Goal: Obtain resource: Obtain resource

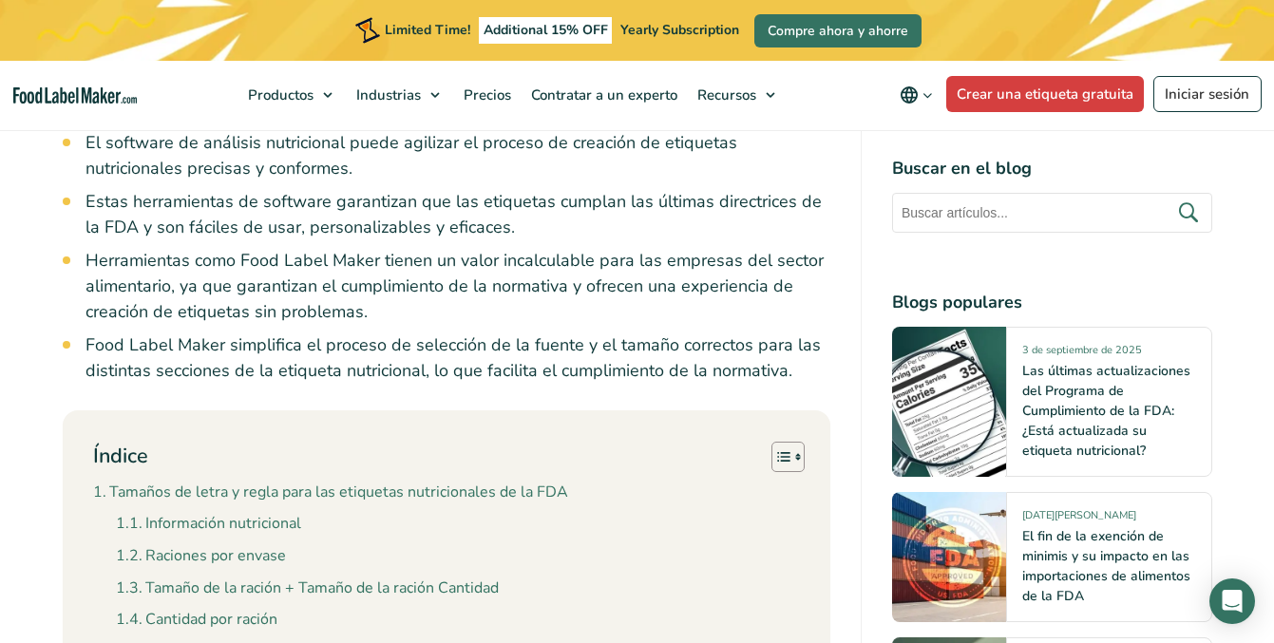
scroll to position [2160, 0]
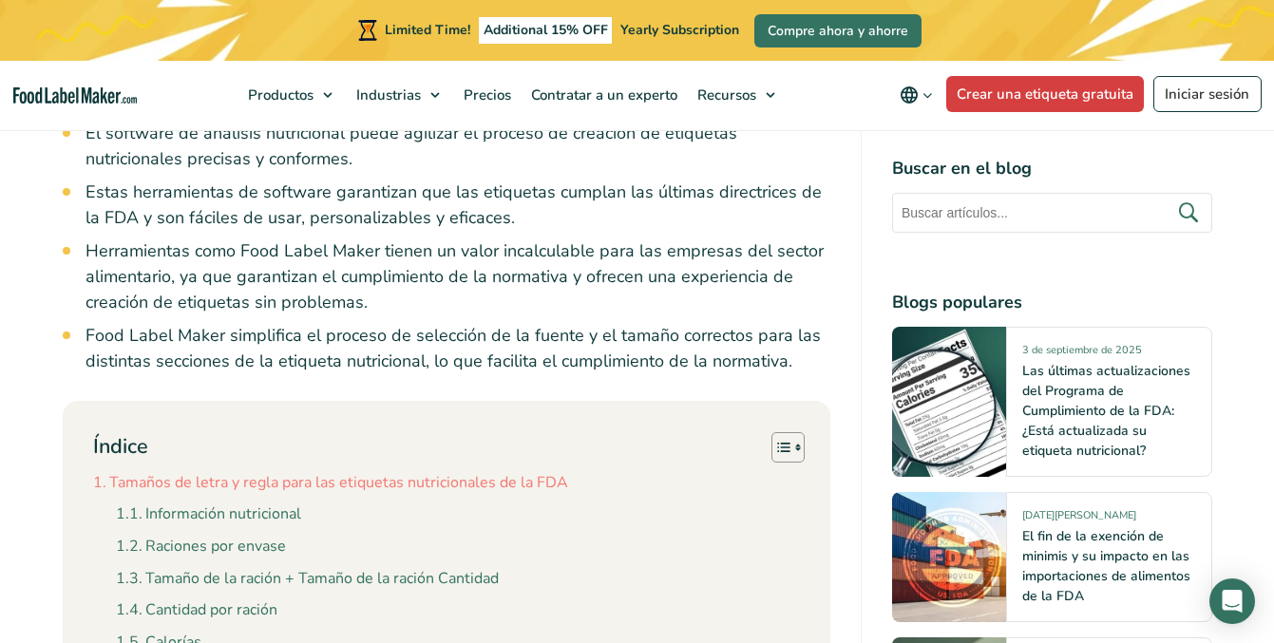
click at [167, 471] on link "Tamaños de letra y regla para las etiquetas nutricionales de la FDA" at bounding box center [330, 483] width 475 height 25
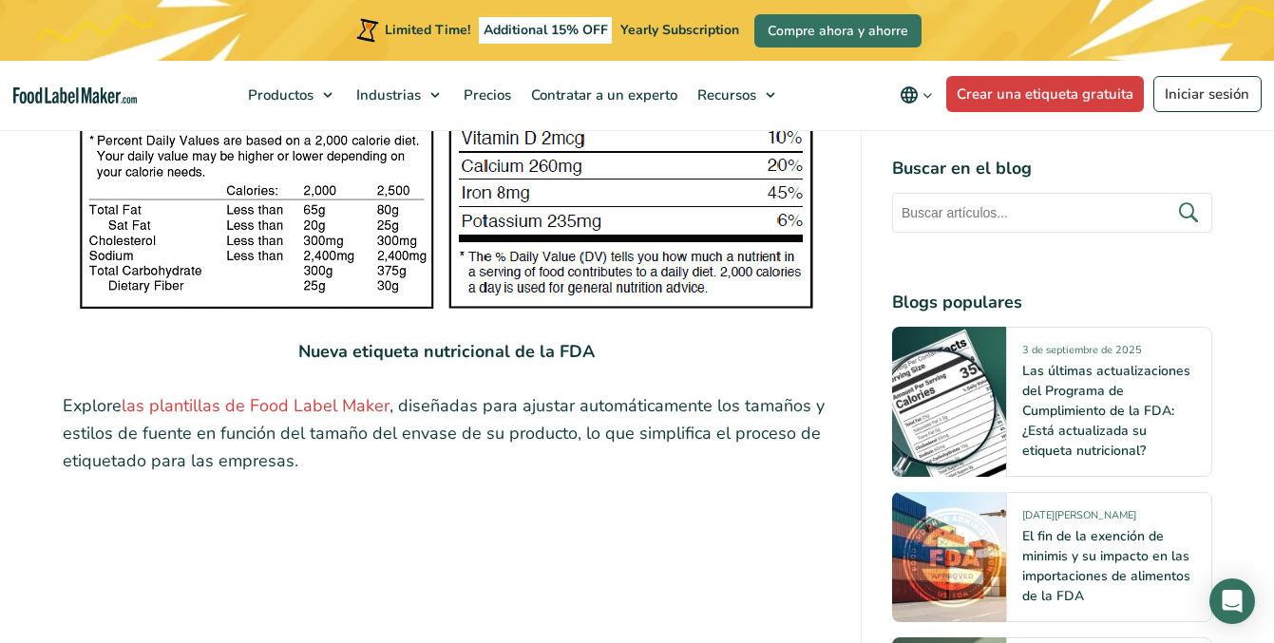
scroll to position [3746, 0]
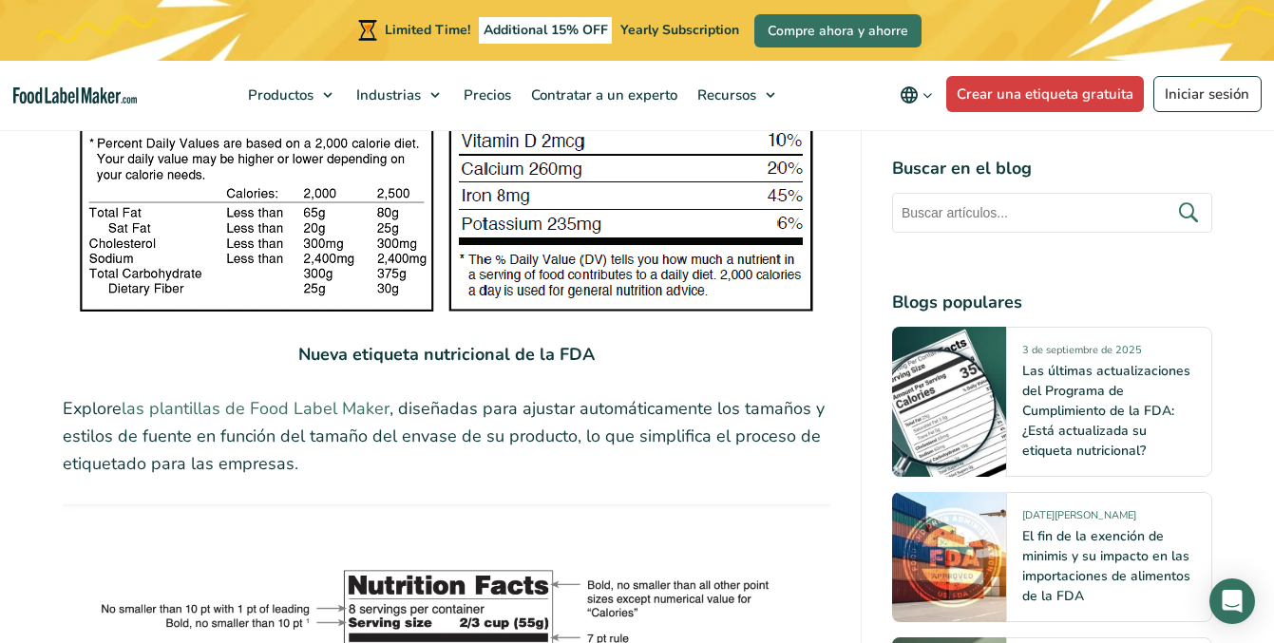
click at [198, 397] on link "las plantillas de Food Label Maker" at bounding box center [256, 408] width 268 height 23
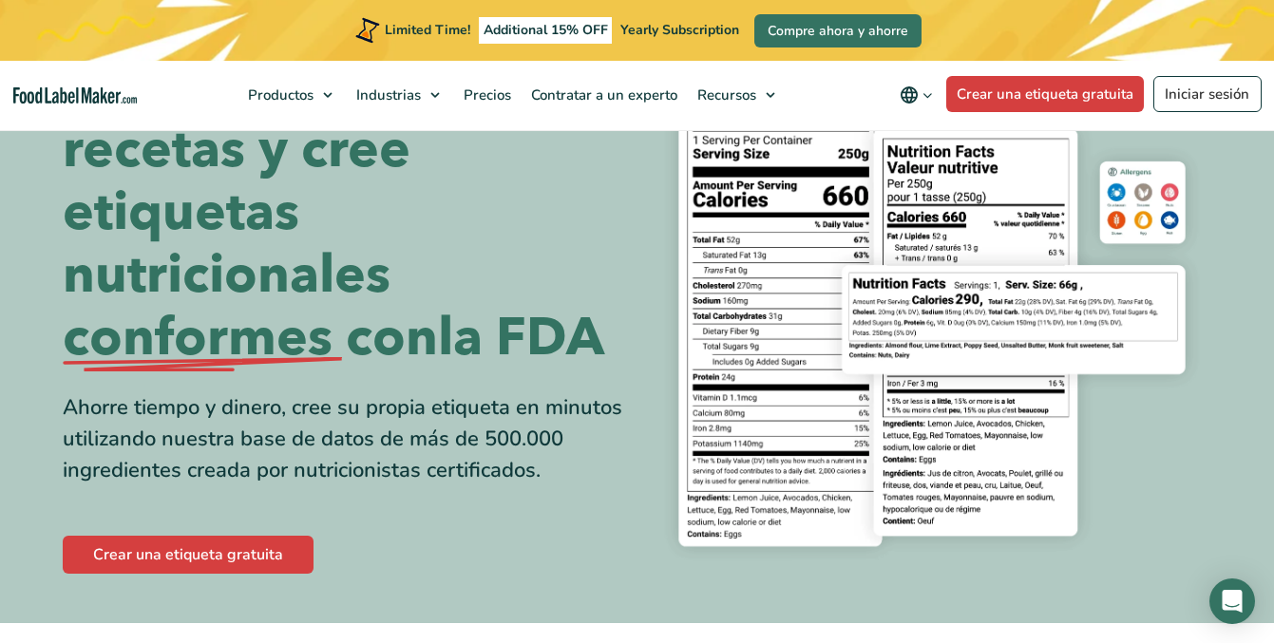
scroll to position [126, 0]
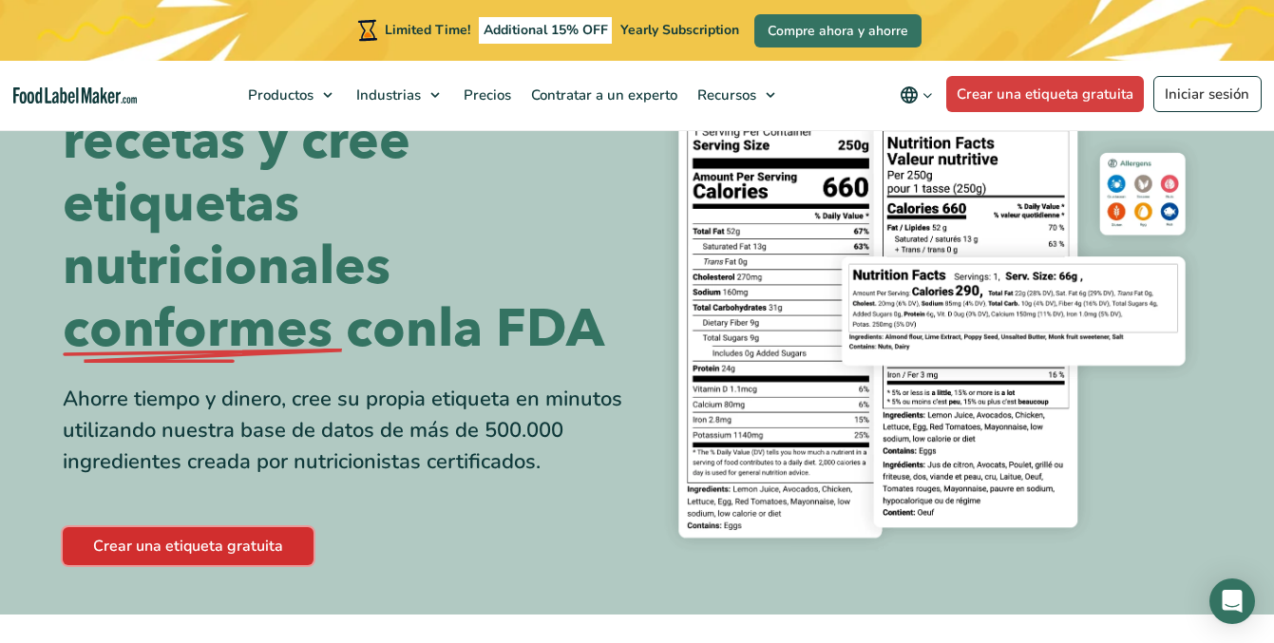
click at [195, 549] on link "Crear una etiqueta gratuita" at bounding box center [188, 546] width 251 height 38
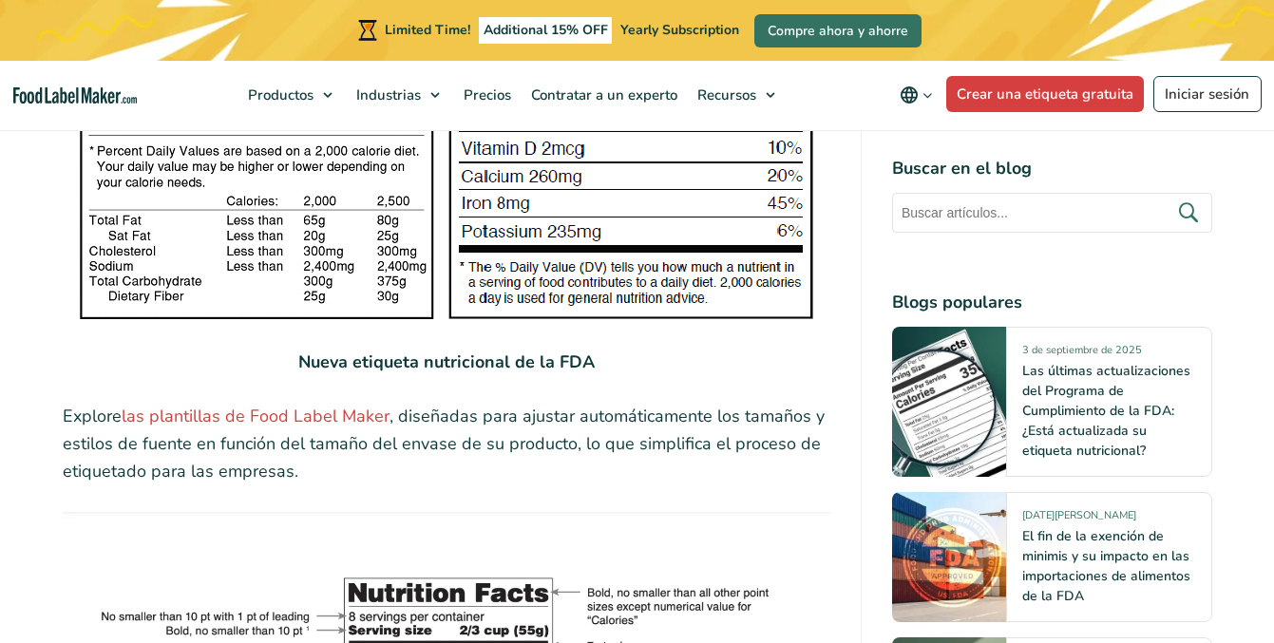
scroll to position [3735, 0]
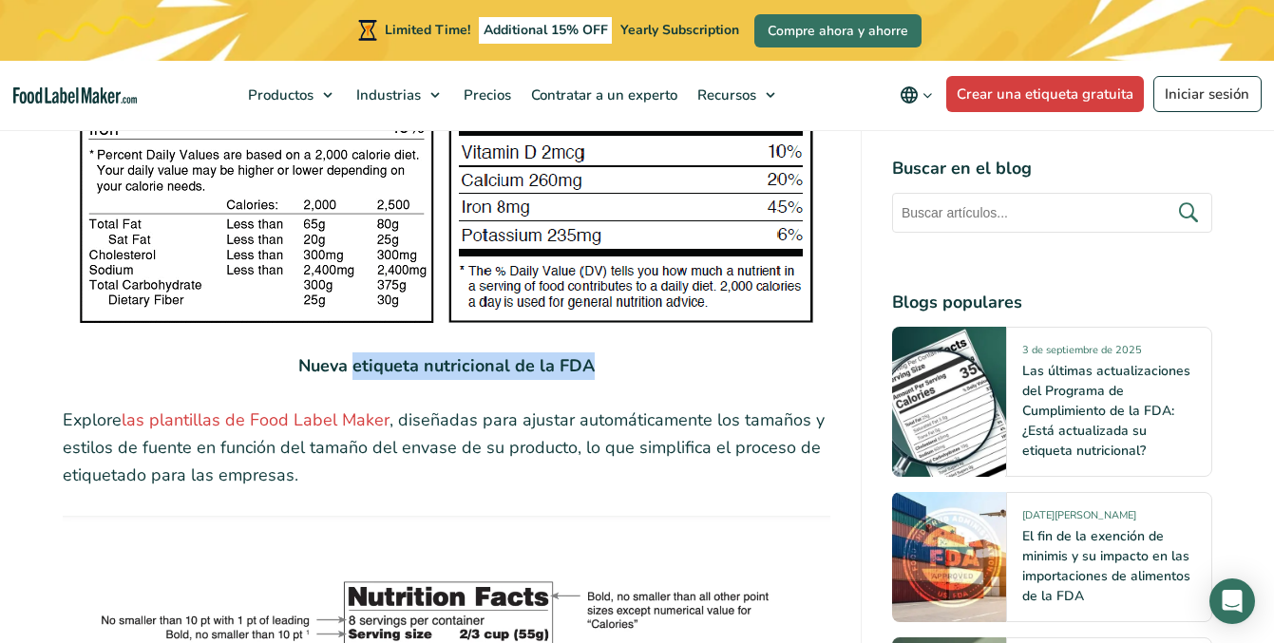
drag, startPoint x: 596, startPoint y: 315, endPoint x: 358, endPoint y: 317, distance: 237.5
click at [358, 352] on p "Nueva etiqueta nutricional de la FDA" at bounding box center [446, 366] width 767 height 28
copy strong "etiqueta nutricional de la FDA"
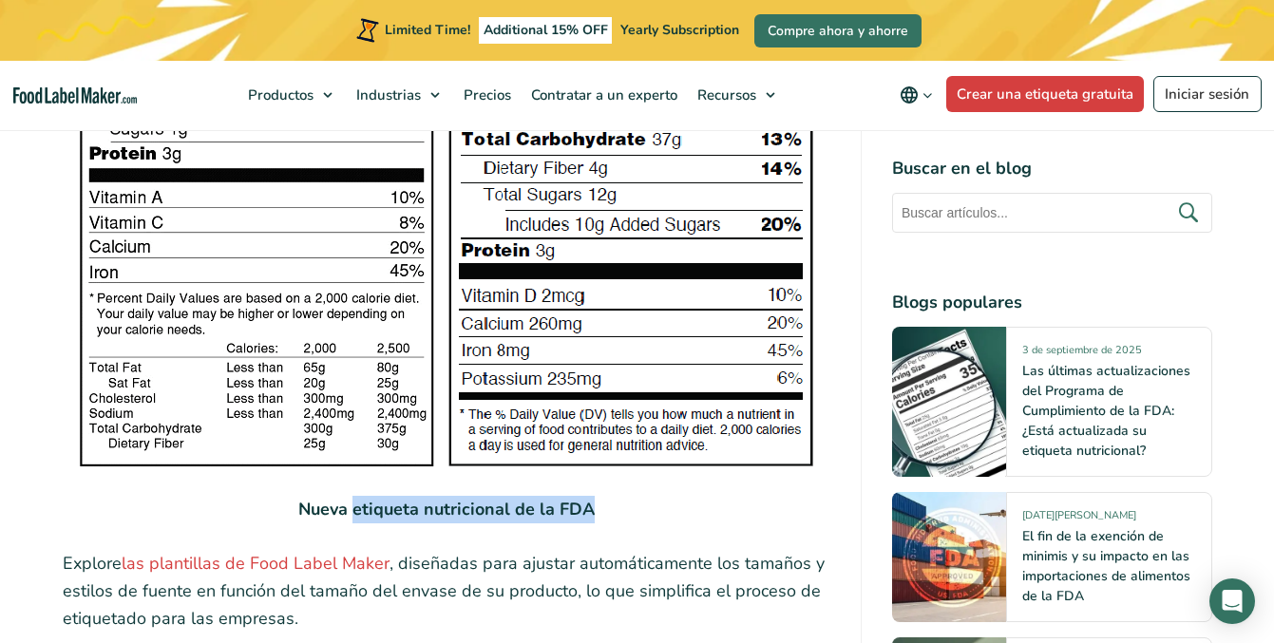
scroll to position [3607, 0]
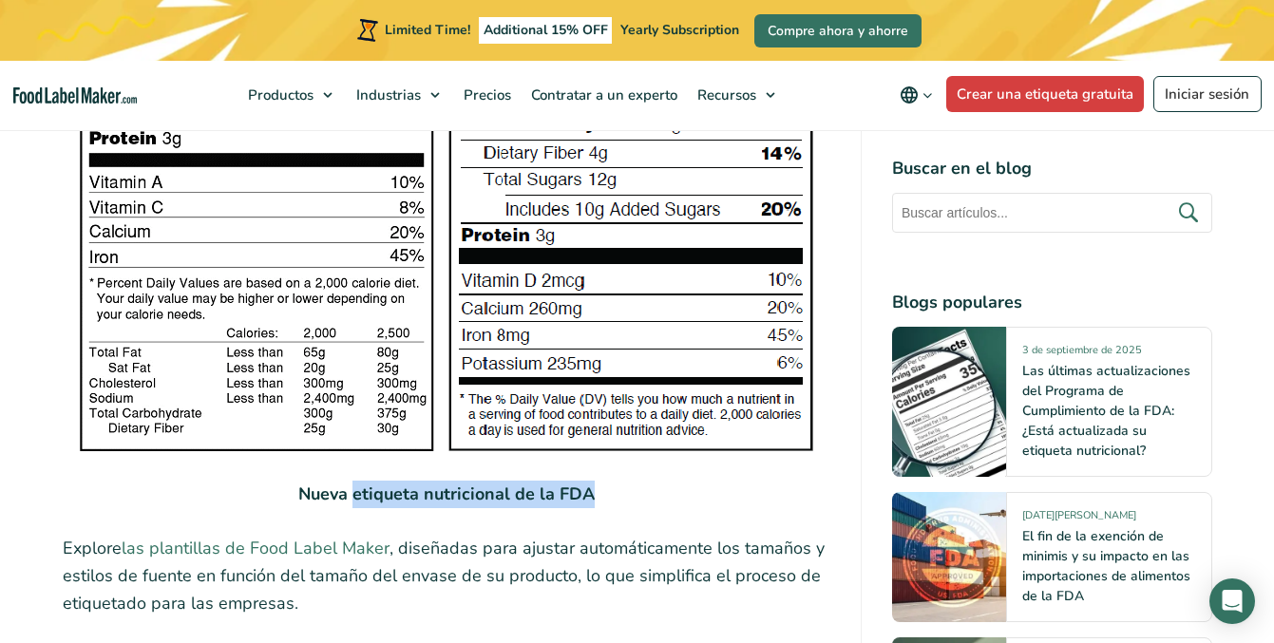
click at [288, 537] on link "las plantillas de Food Label Maker" at bounding box center [256, 548] width 268 height 23
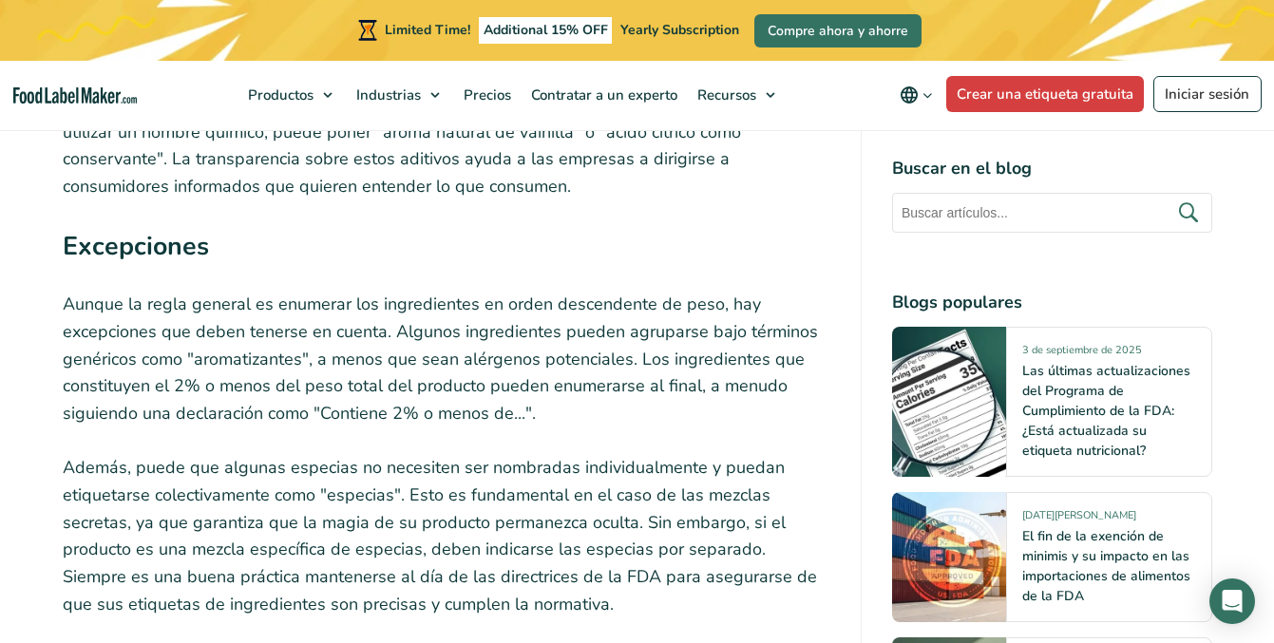
scroll to position [3913, 0]
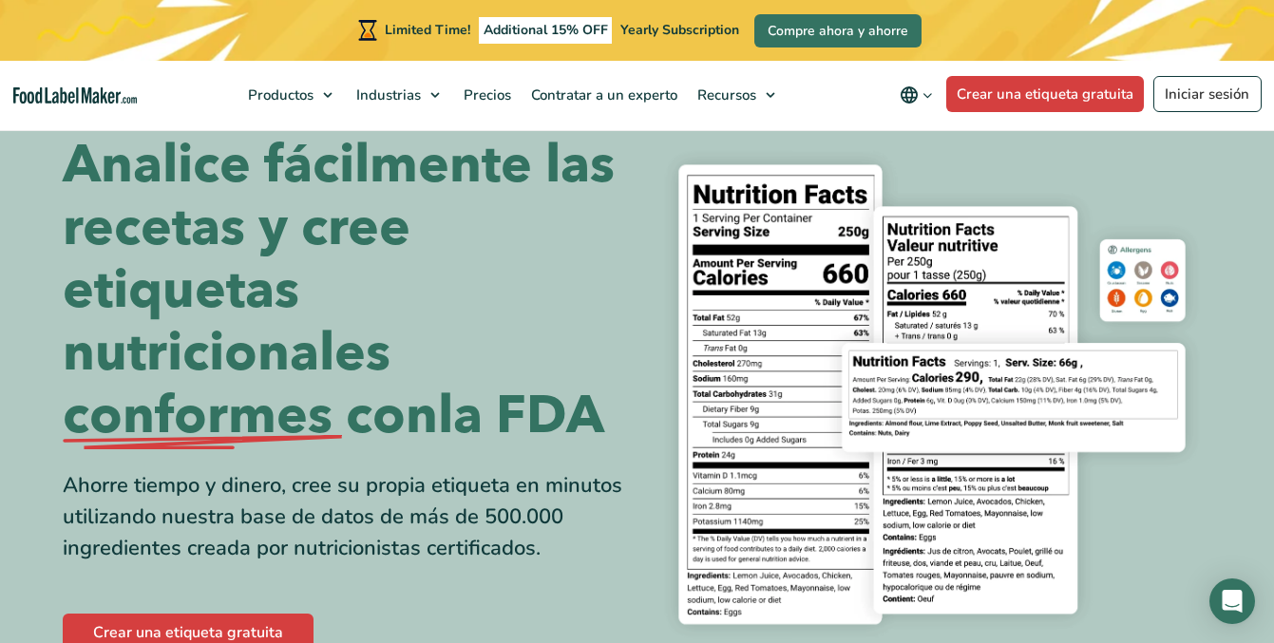
scroll to position [104, 0]
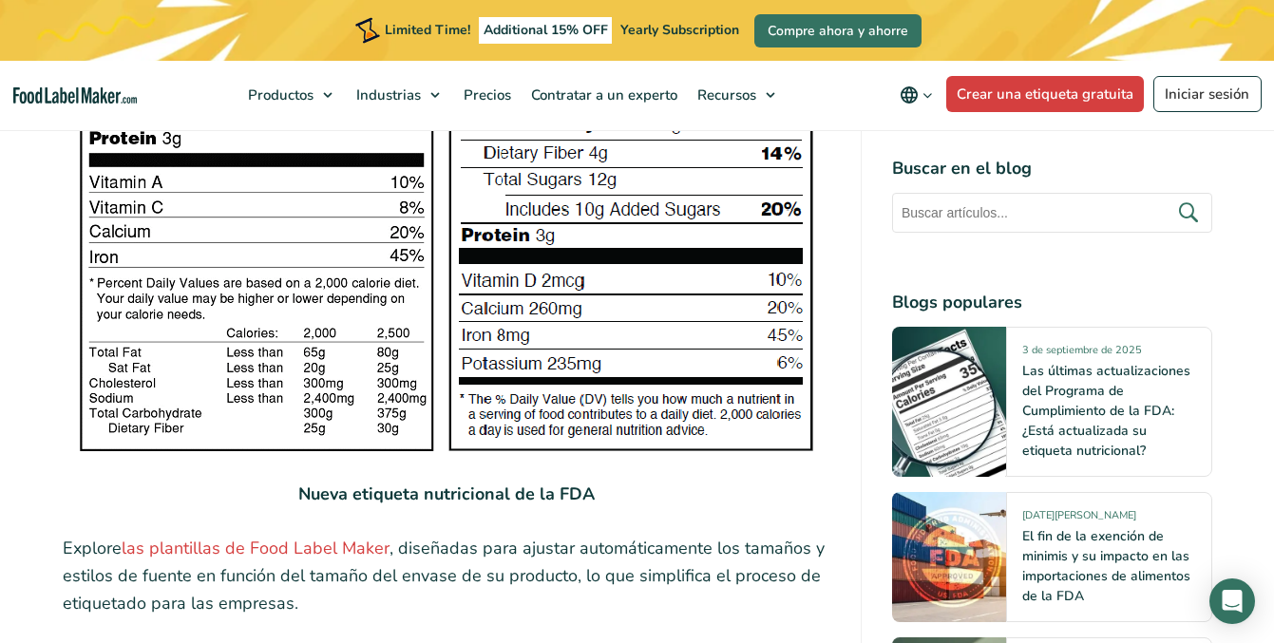
click at [227, 537] on link "las plantillas de Food Label Maker" at bounding box center [256, 548] width 268 height 23
